Goal: Check status

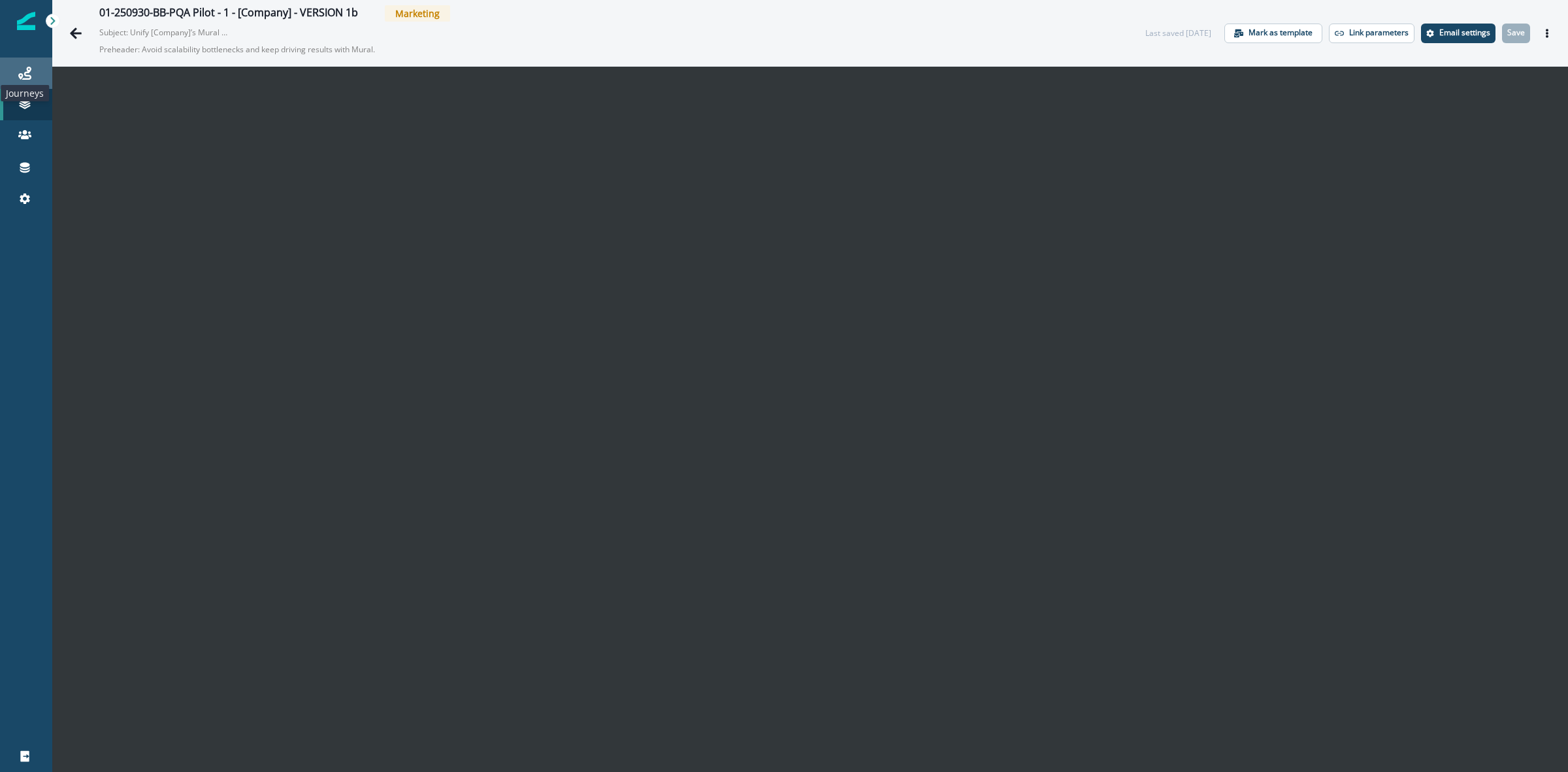
click at [26, 68] on icon at bounding box center [25, 73] width 13 height 13
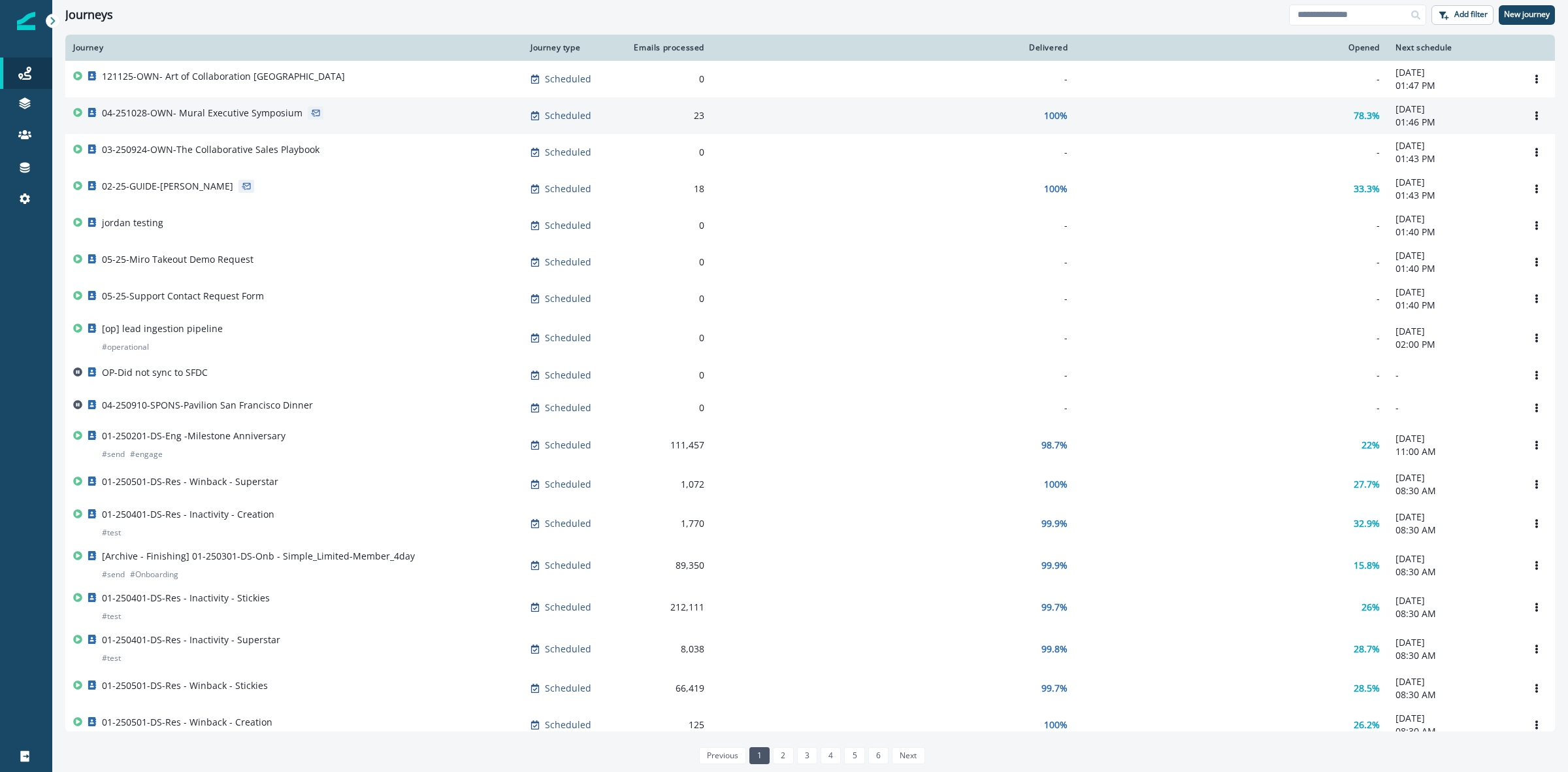
click at [224, 112] on p "04-251028-OWN- Mural Executive Symposium" at bounding box center [202, 113] width 200 height 13
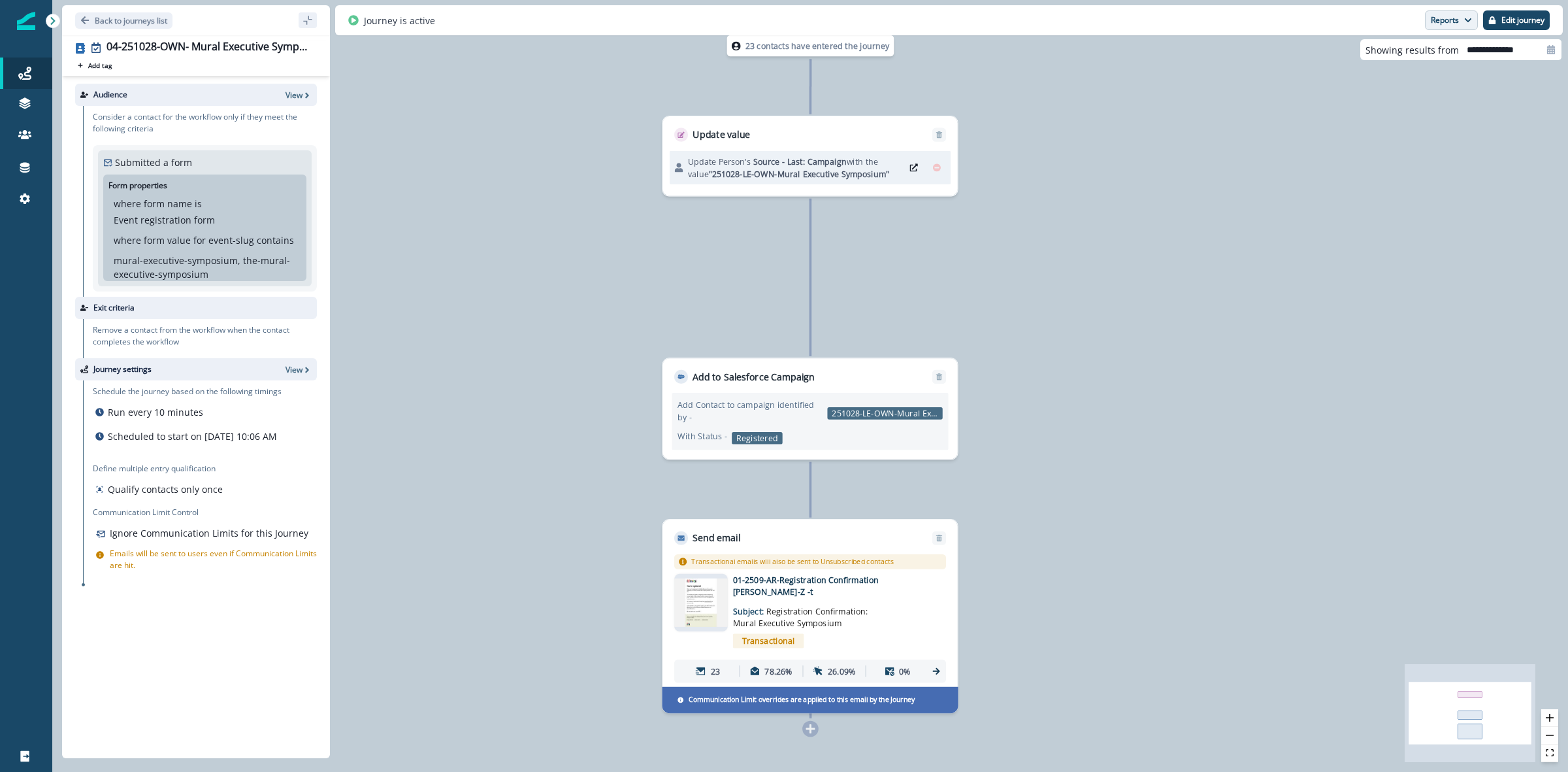
click at [1453, 19] on button "Reports" at bounding box center [1451, 20] width 52 height 20
click at [1377, 54] on p "Email Report" at bounding box center [1382, 52] width 64 height 16
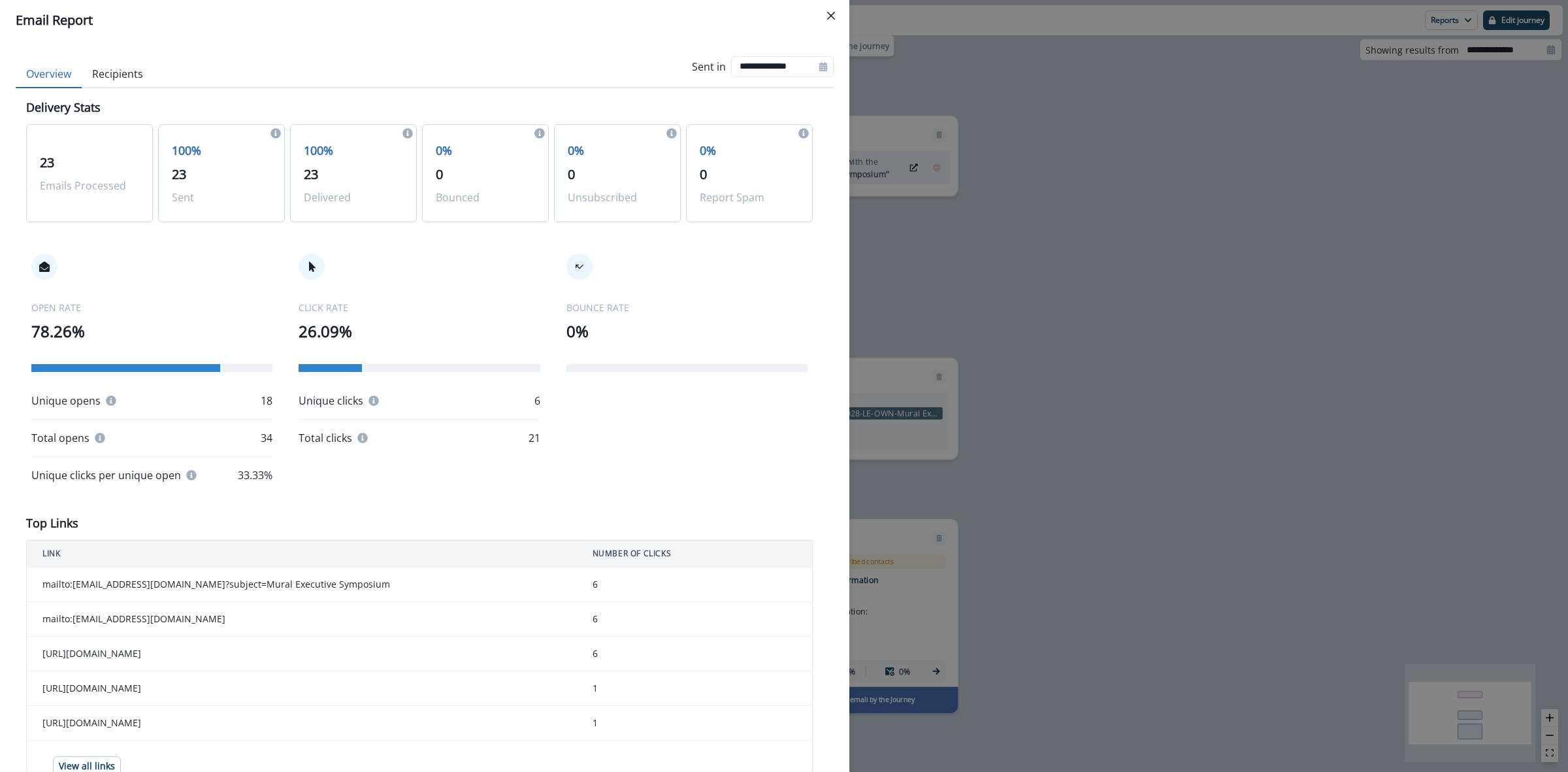
click at [296, 149] on div "100% 23 Delivered" at bounding box center [353, 173] width 126 height 98
click at [367, 141] on p "100%" at bounding box center [353, 150] width 99 height 18
click at [403, 128] on icon at bounding box center [407, 133] width 10 height 10
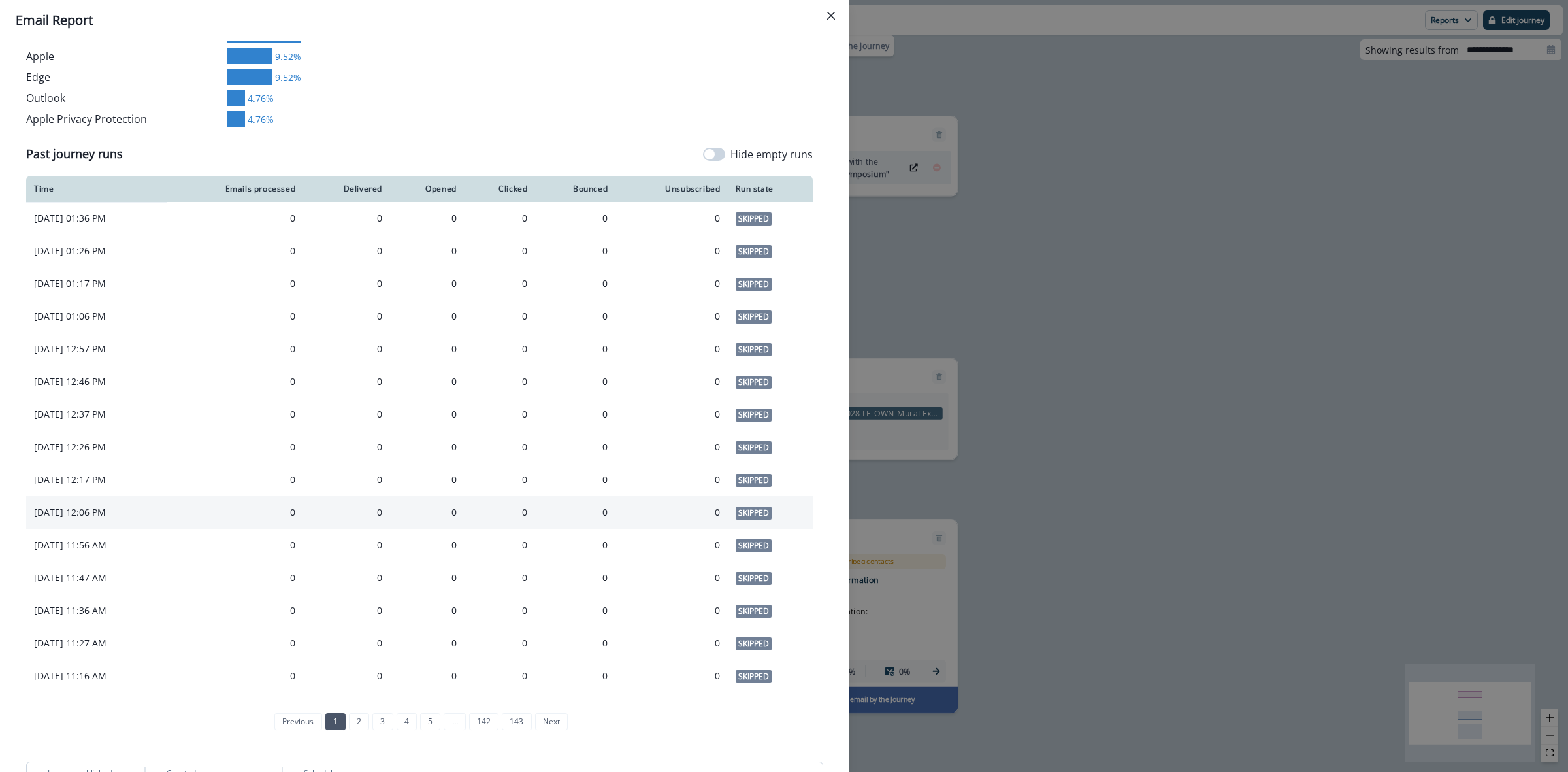
scroll to position [930, 0]
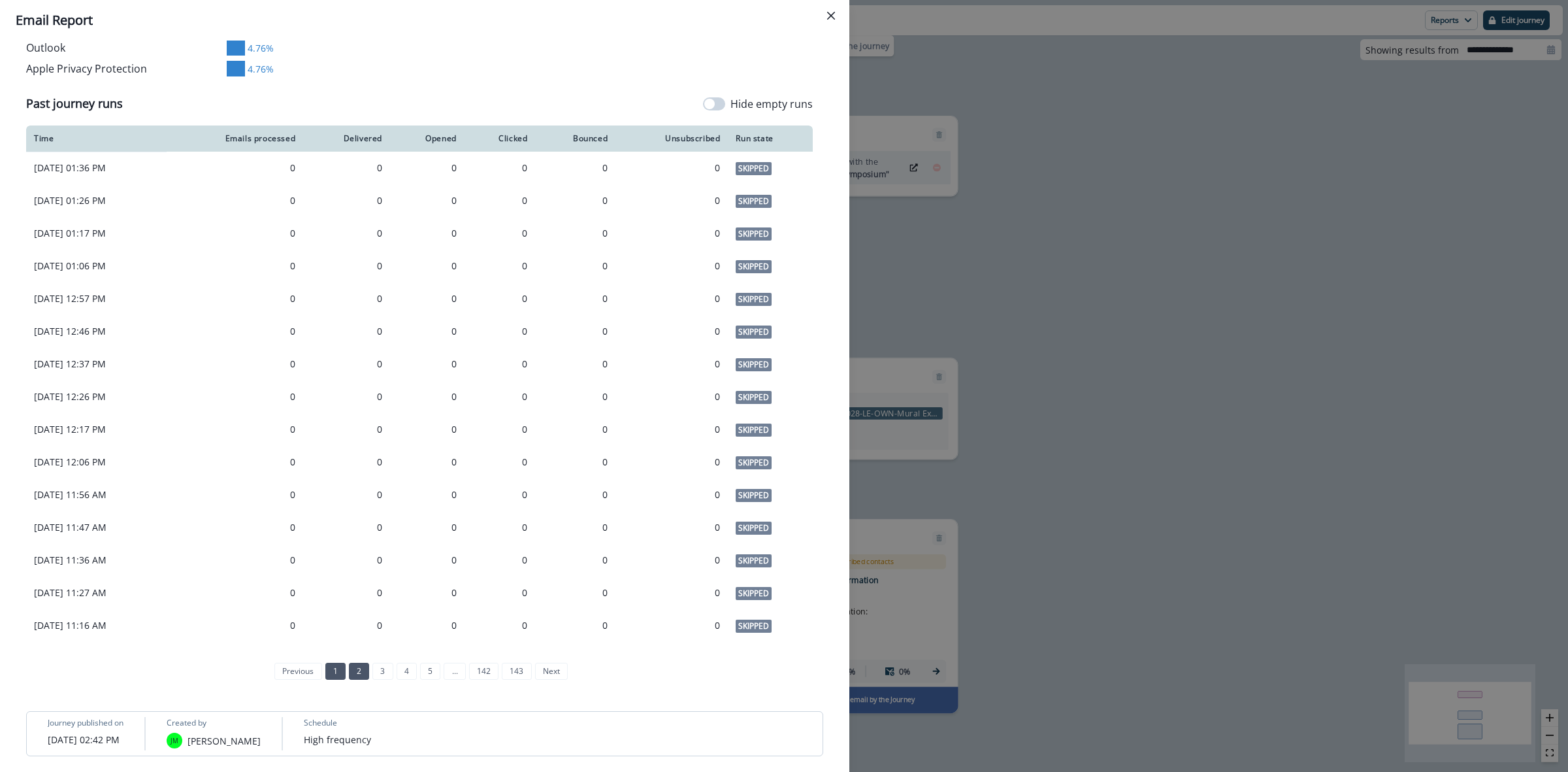
click at [348, 671] on link "2" at bounding box center [359, 671] width 21 height 17
click at [333, 671] on li "2" at bounding box center [345, 671] width 23 height 11
click at [318, 669] on link "1" at bounding box center [323, 671] width 21 height 17
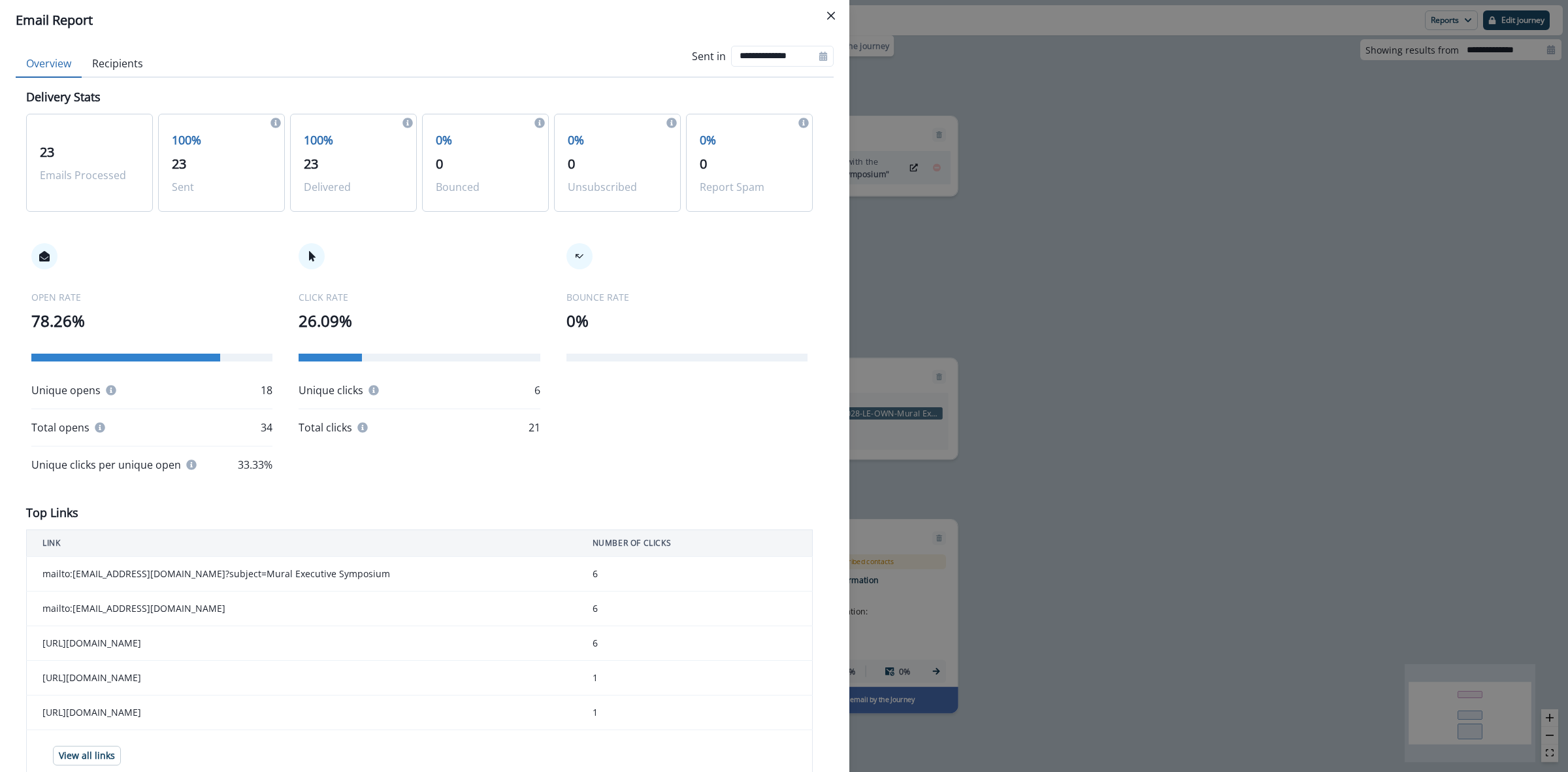
scroll to position [0, 0]
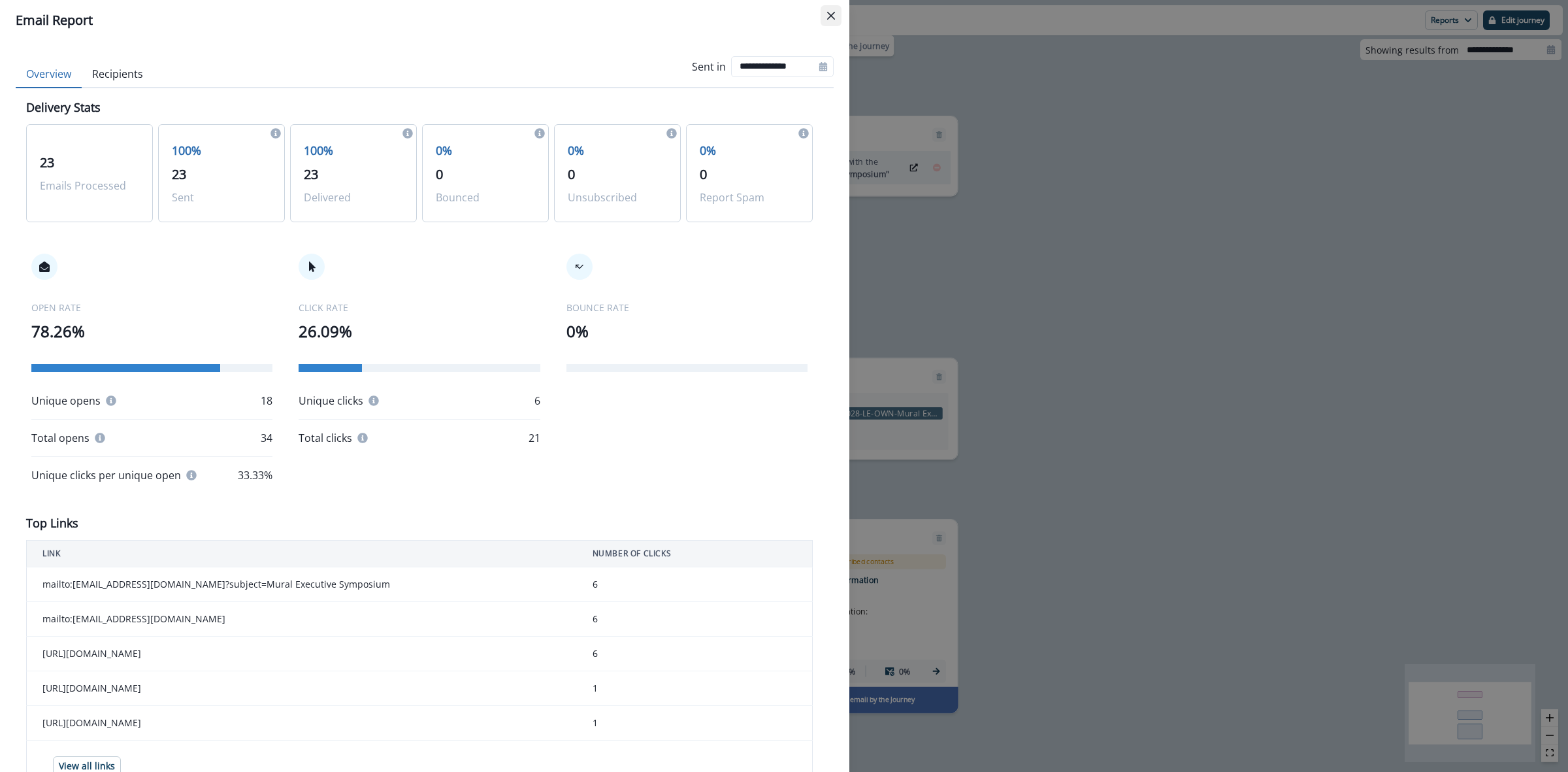
click at [832, 14] on icon "Close" at bounding box center [831, 16] width 7 height 7
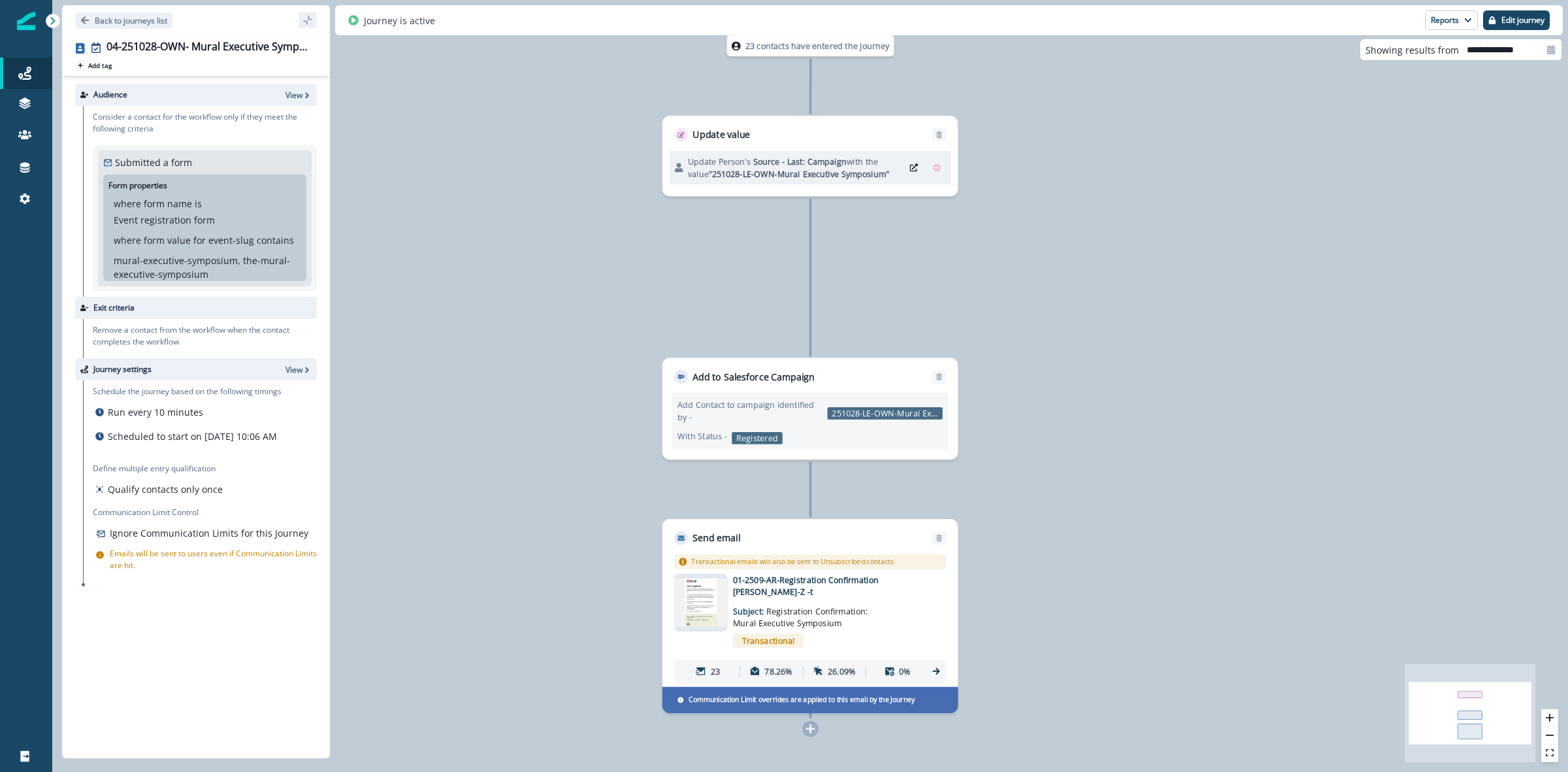
click at [878, 629] on div "Transactional" at bounding box center [828, 640] width 189 height 23
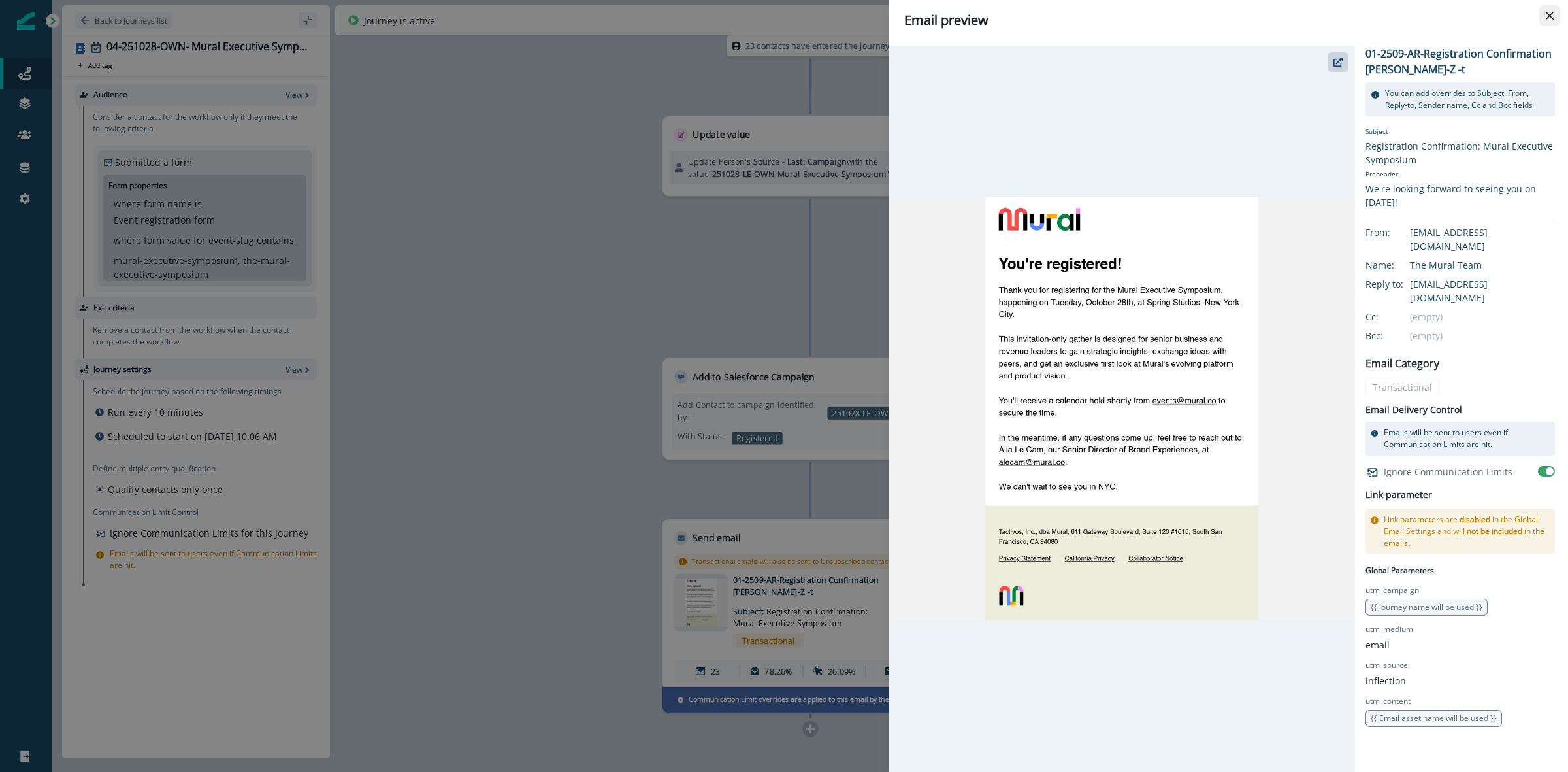
click at [1554, 10] on button "Close" at bounding box center [1549, 16] width 21 height 21
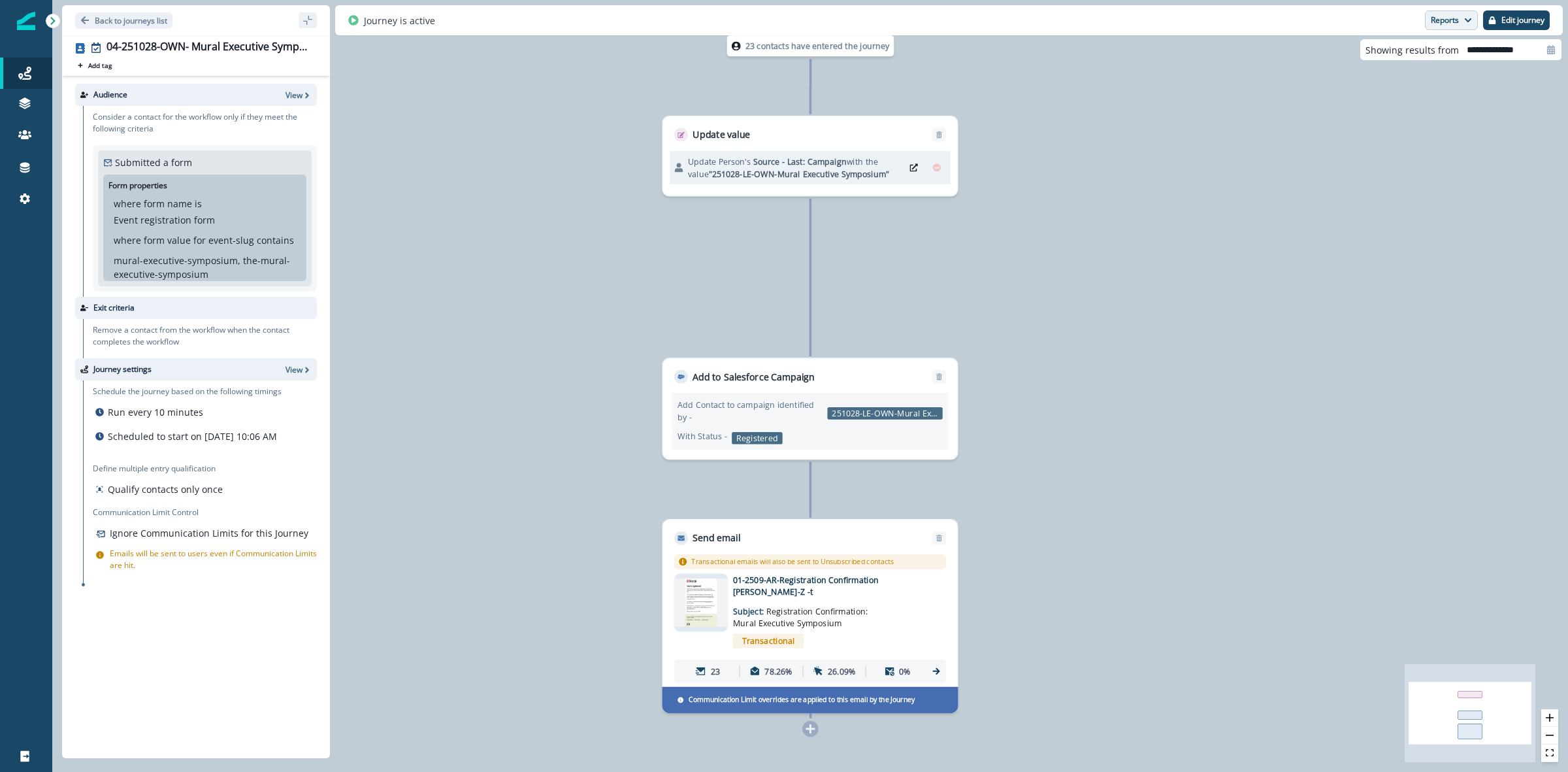
click at [1465, 19] on icon "button" at bounding box center [1468, 21] width 7 height 4
click at [1392, 79] on p "Journey Member Report" at bounding box center [1409, 76] width 119 height 16
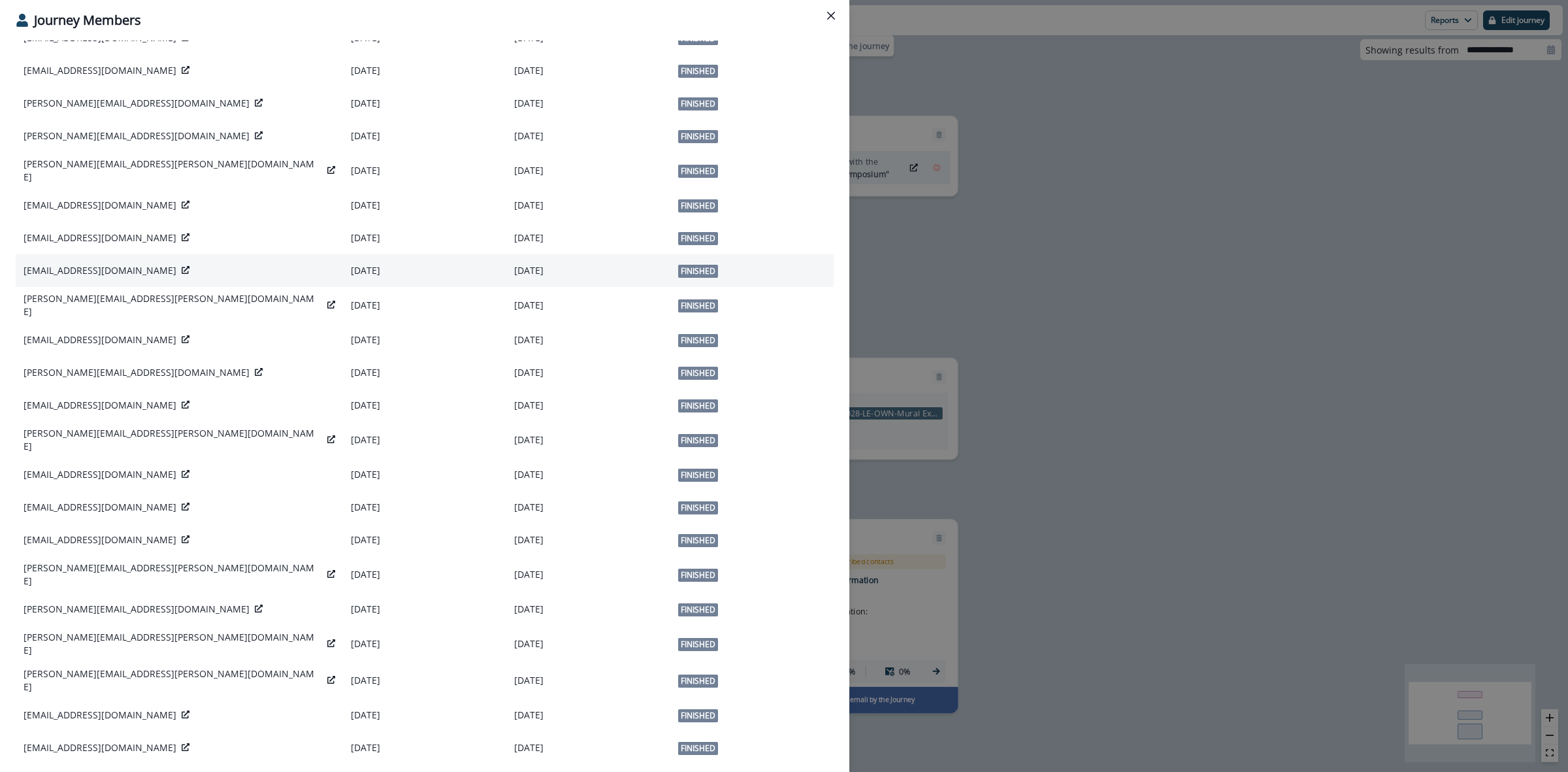
scroll to position [152, 0]
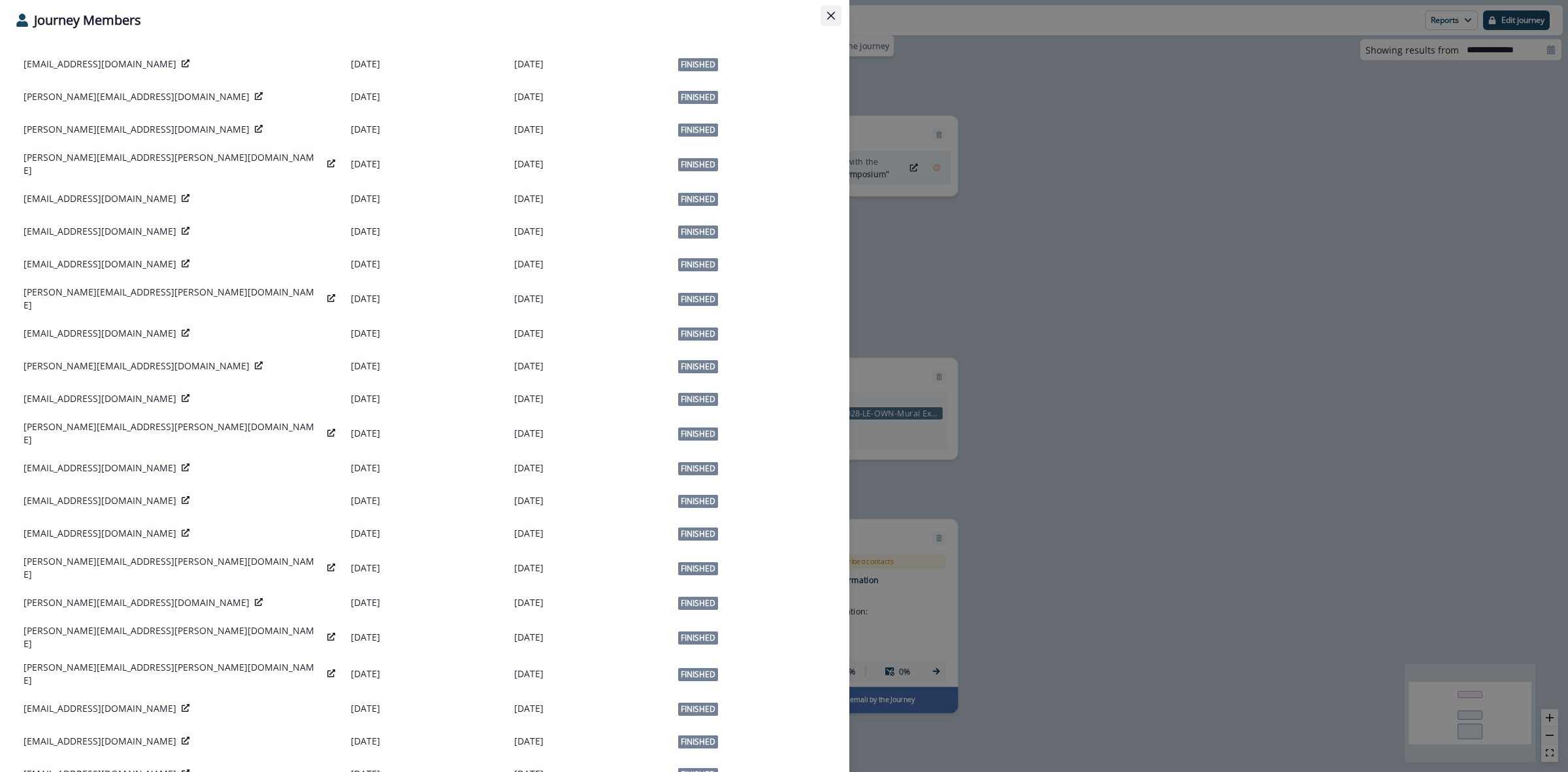
click at [828, 12] on icon "Close" at bounding box center [831, 16] width 7 height 7
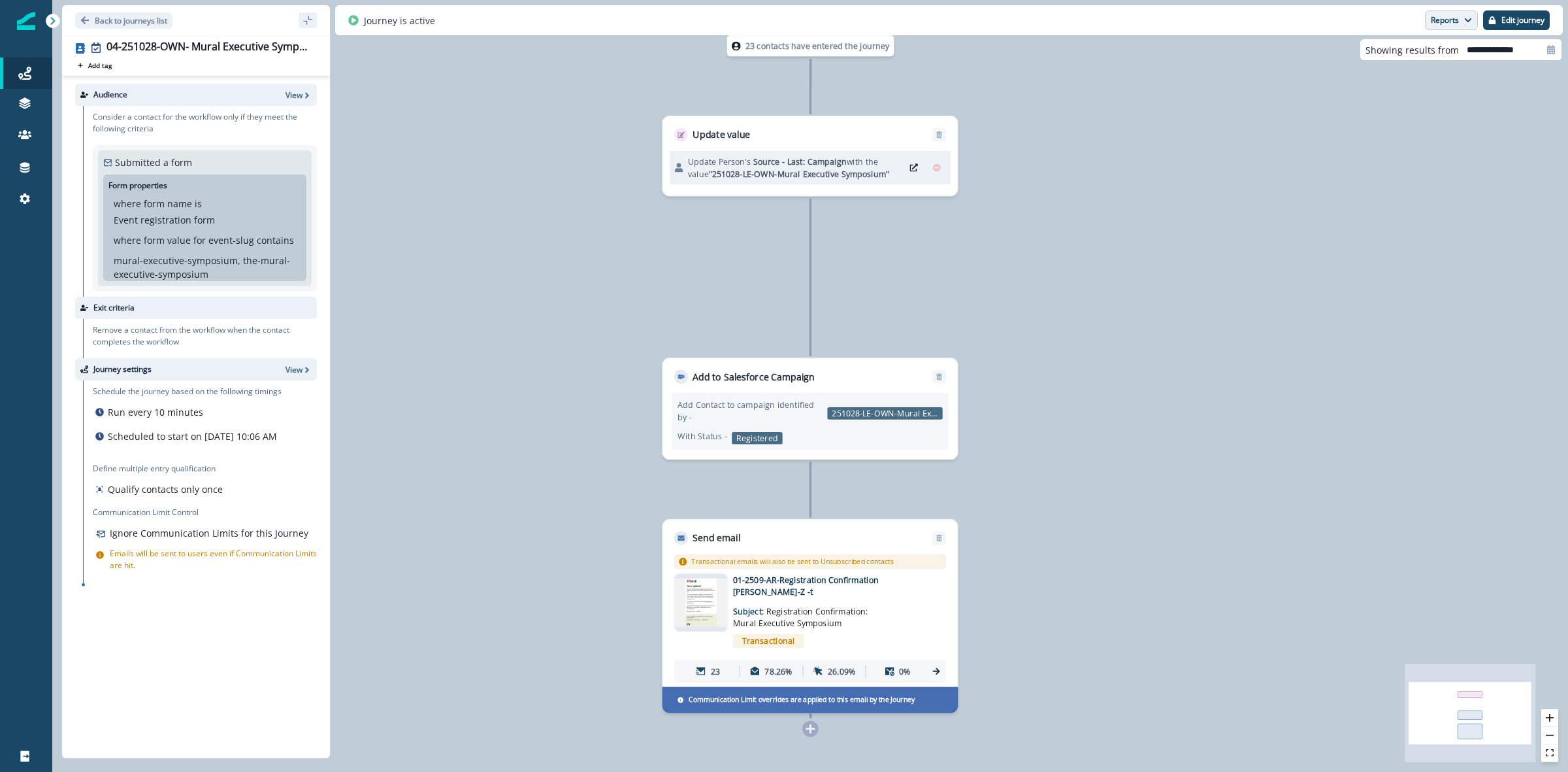
click at [1435, 18] on button "Reports" at bounding box center [1451, 20] width 52 height 20
click at [1418, 73] on p "Journey Member Report" at bounding box center [1409, 76] width 119 height 16
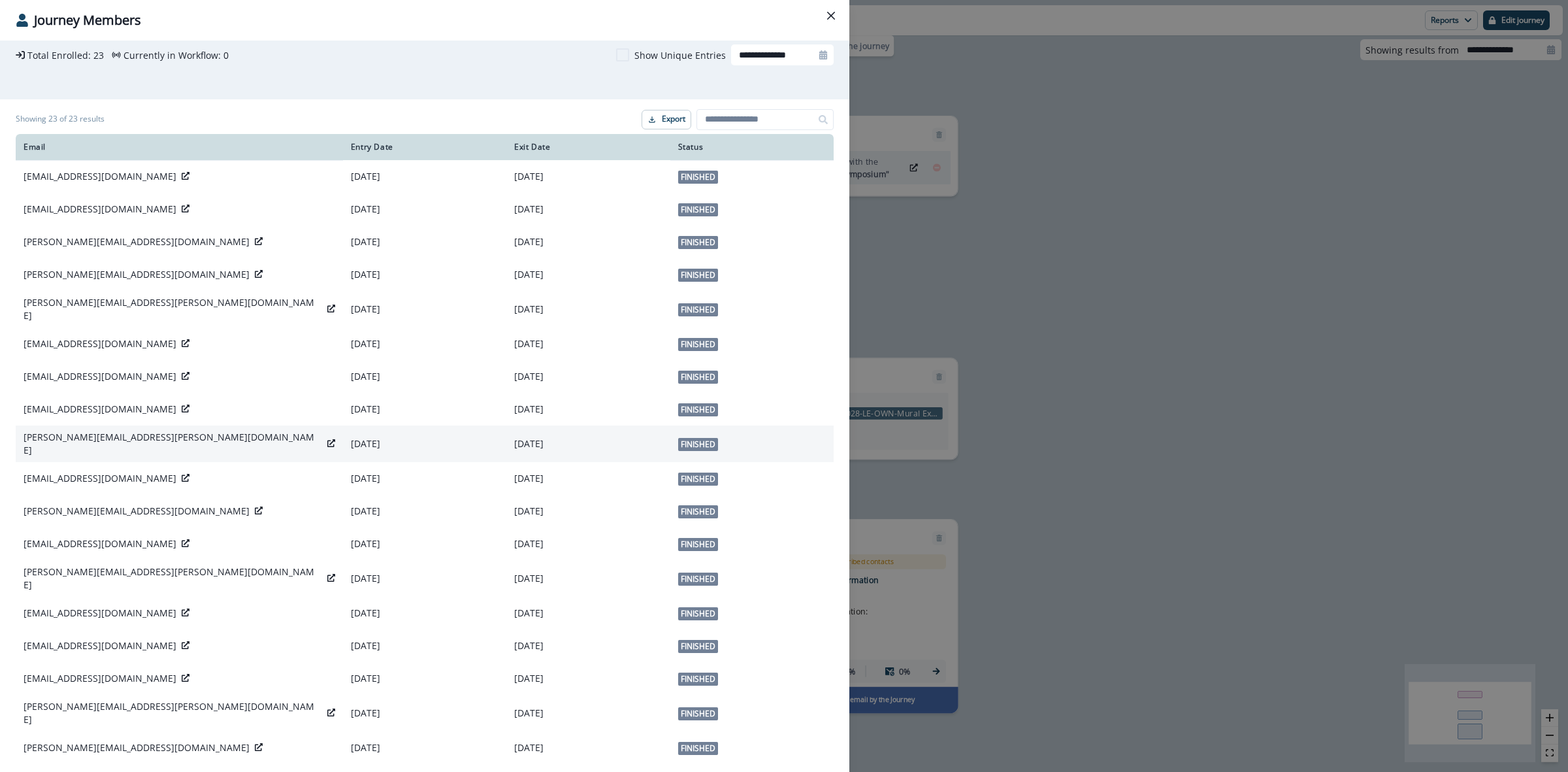
scroll to position [0, 0]
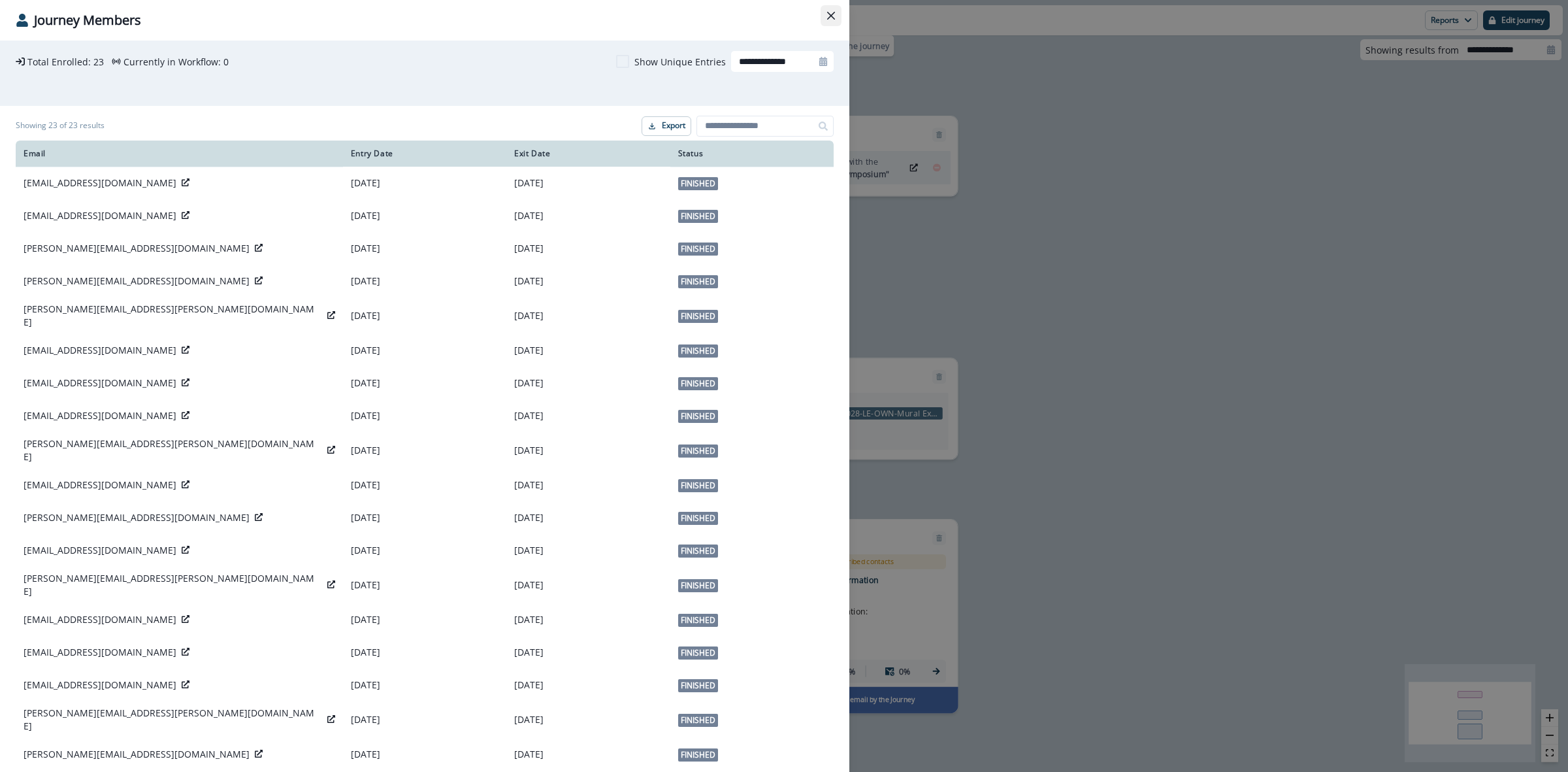
click at [834, 19] on icon "Close" at bounding box center [831, 16] width 7 height 7
